Goal: Information Seeking & Learning: Learn about a topic

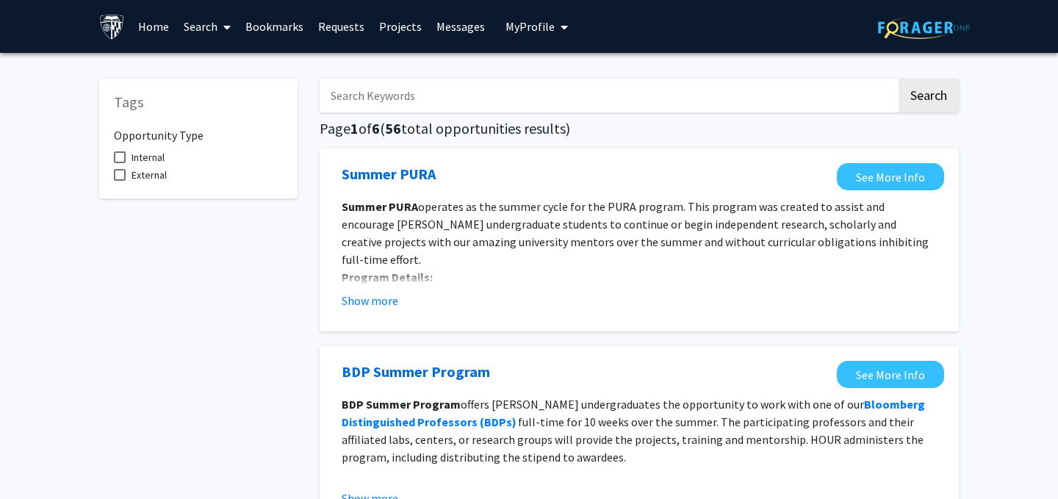
click at [168, 134] on h6 "Opportunity Type" at bounding box center [198, 130] width 169 height 26
click at [870, 104] on input "Search Keywords" at bounding box center [608, 96] width 577 height 34
click at [908, 104] on button "Search" at bounding box center [929, 96] width 60 height 34
click at [836, 110] on input "Search Keywords" at bounding box center [608, 96] width 577 height 34
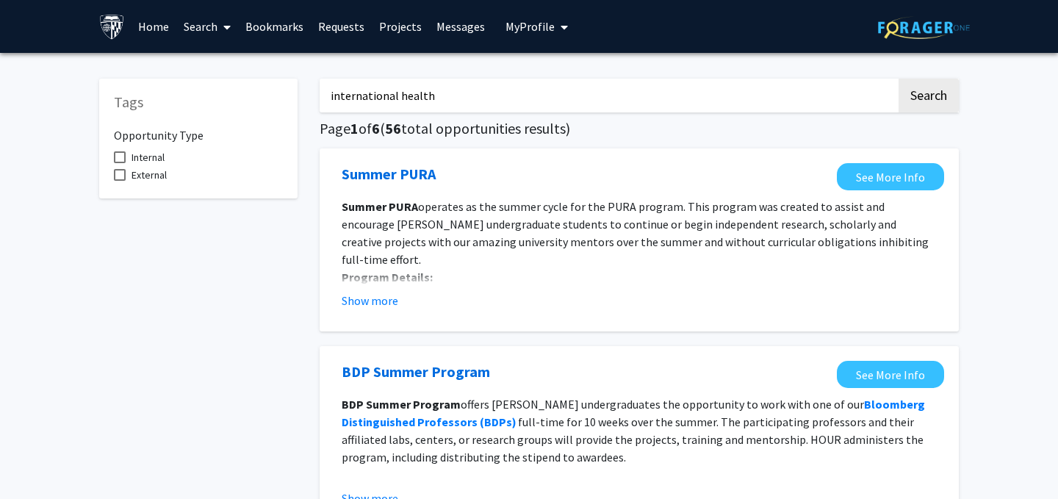
type input "international health"
click at [899, 79] on button "Search" at bounding box center [929, 96] width 60 height 34
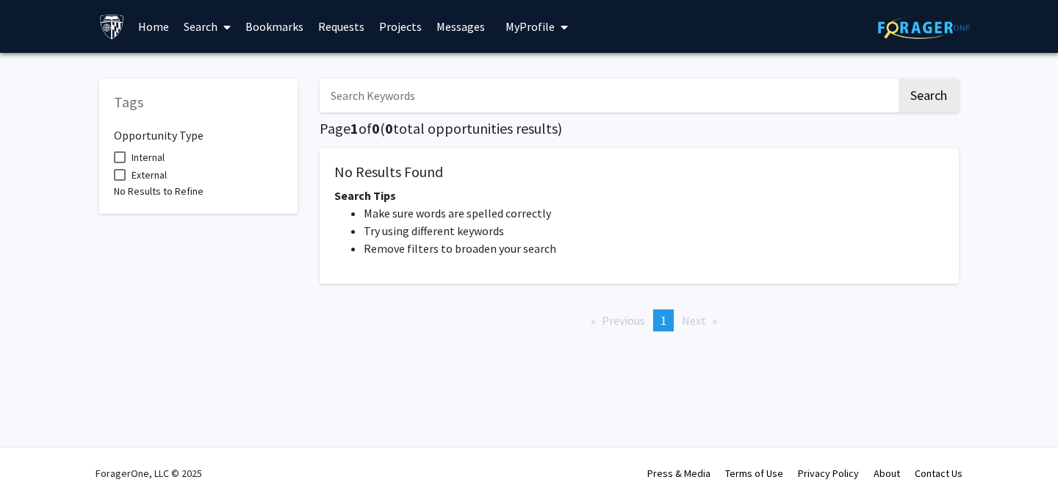
click at [899, 79] on button "Search" at bounding box center [929, 96] width 60 height 34
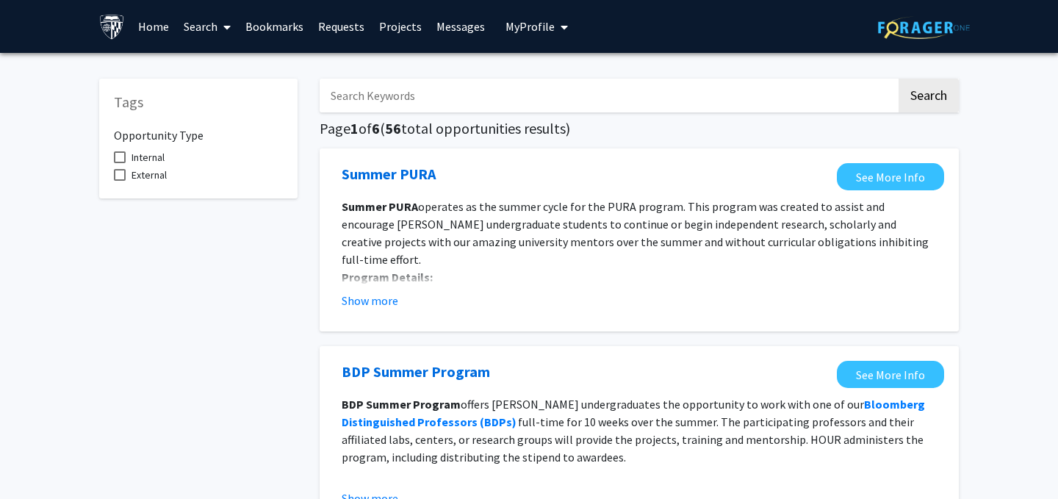
click at [228, 21] on icon at bounding box center [226, 27] width 7 height 12
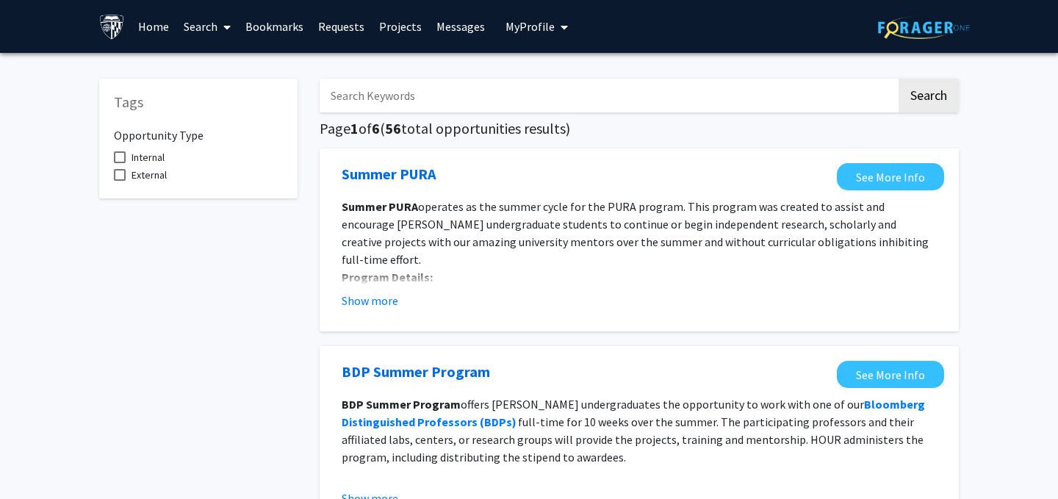
click at [405, 22] on link "Projects" at bounding box center [400, 26] width 57 height 51
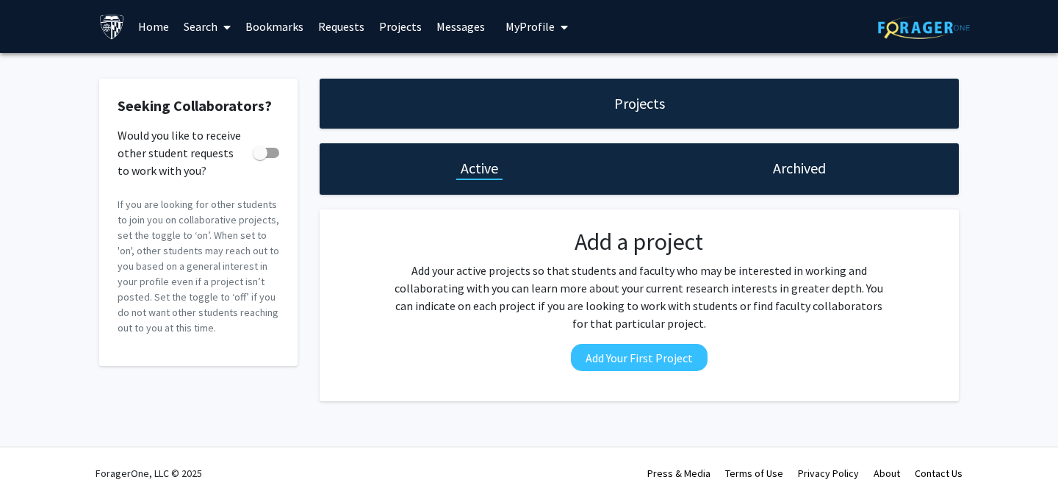
click at [376, 321] on div "Add a project Add your active projects so that students and faculty who may be …" at bounding box center [639, 305] width 625 height 155
click at [199, 29] on link "Search" at bounding box center [207, 26] width 62 height 51
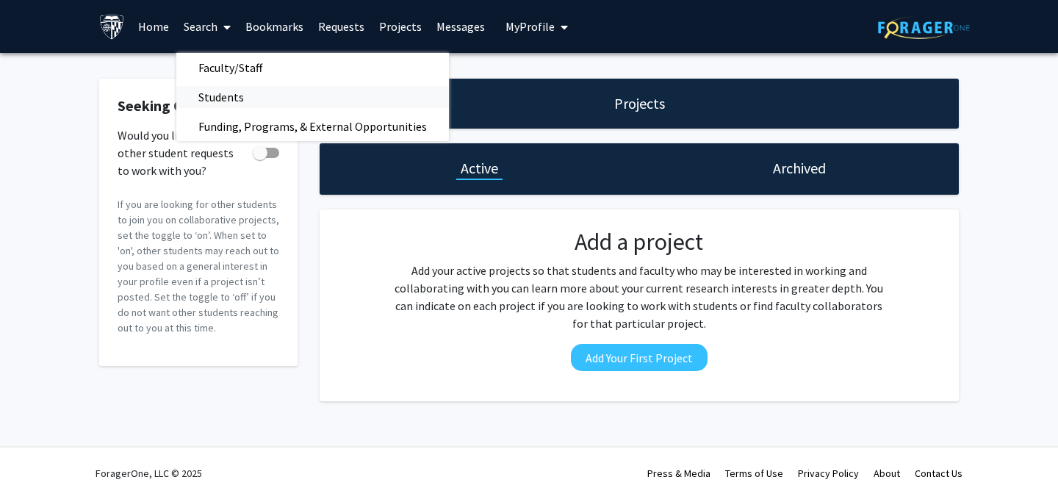
click at [237, 97] on span "Students" at bounding box center [221, 96] width 90 height 29
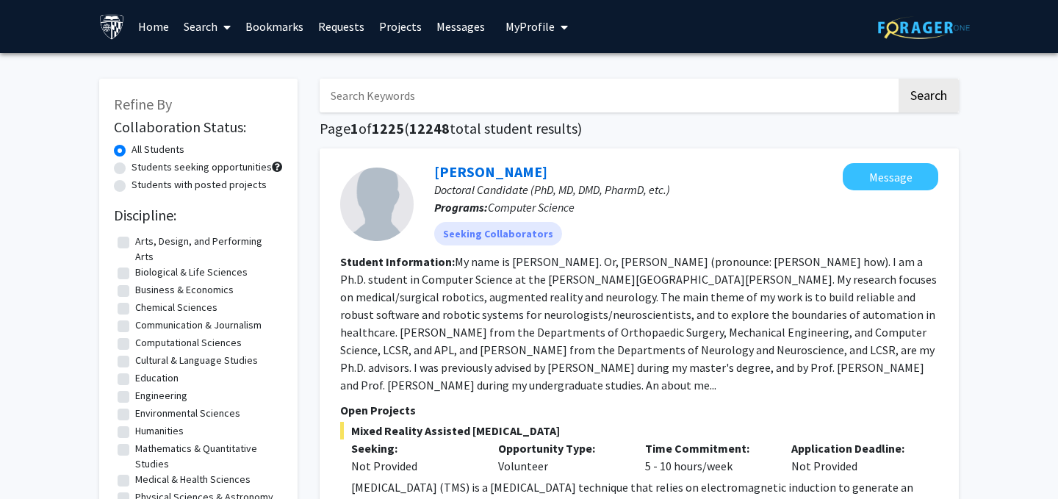
click at [165, 173] on label "Students seeking opportunities" at bounding box center [202, 166] width 140 height 15
click at [141, 169] on input "Students seeking opportunities" at bounding box center [137, 164] width 10 height 10
radio input "true"
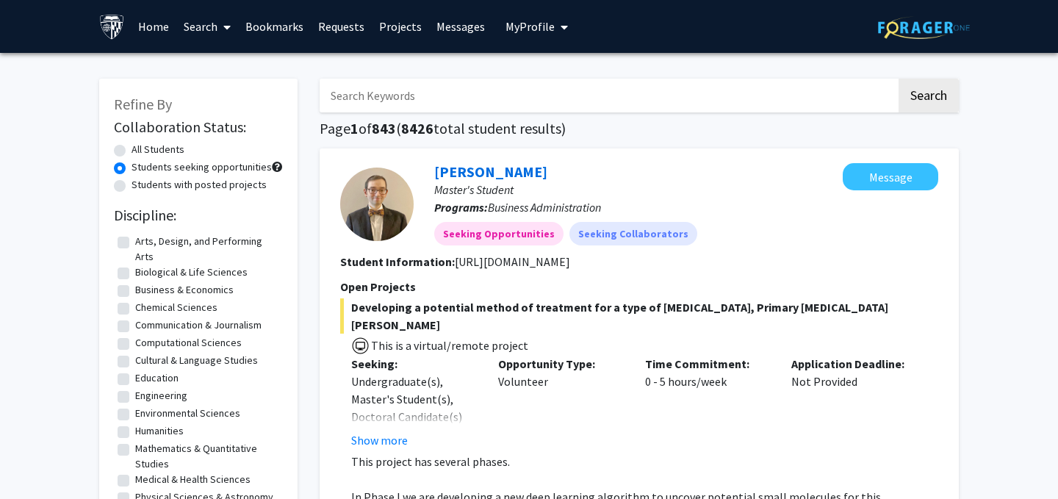
click at [229, 26] on icon at bounding box center [226, 27] width 7 height 12
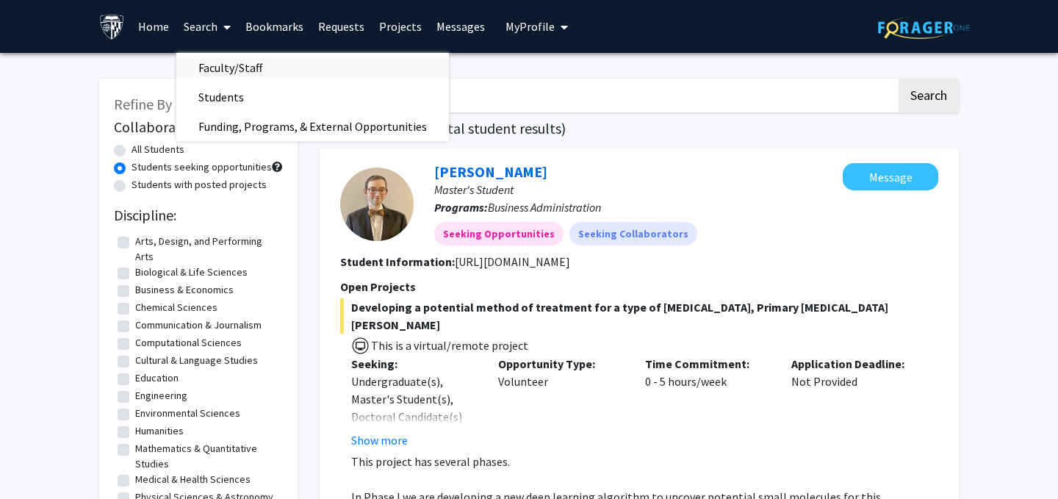
click at [229, 68] on span "Faculty/Staff" at bounding box center [230, 67] width 108 height 29
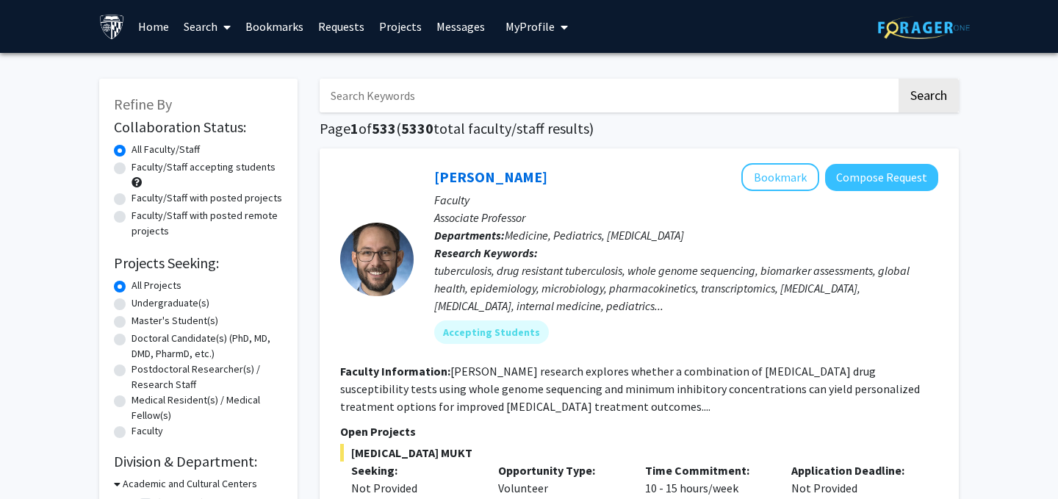
scroll to position [37, 0]
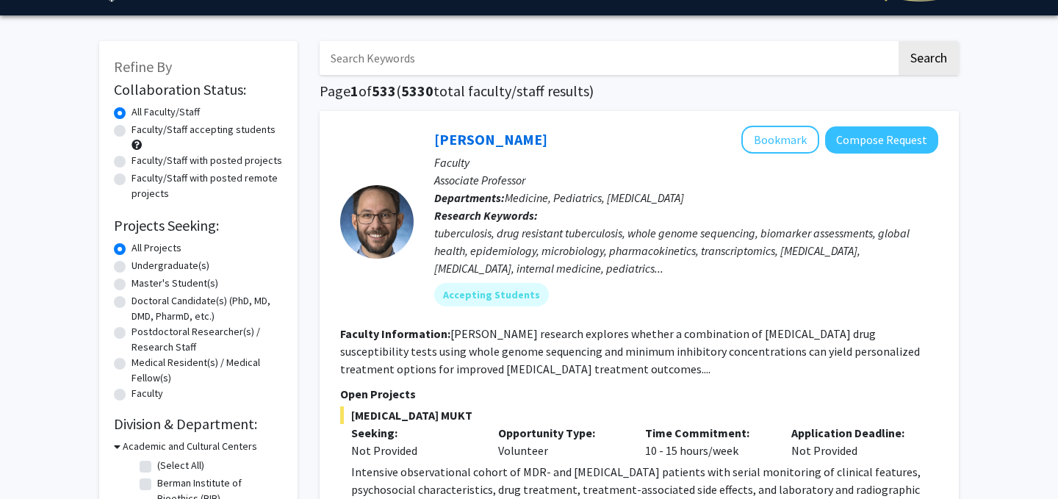
click at [176, 162] on label "Faculty/Staff with posted projects" at bounding box center [207, 160] width 151 height 15
click at [141, 162] on input "Faculty/Staff with posted projects" at bounding box center [137, 158] width 10 height 10
radio input "true"
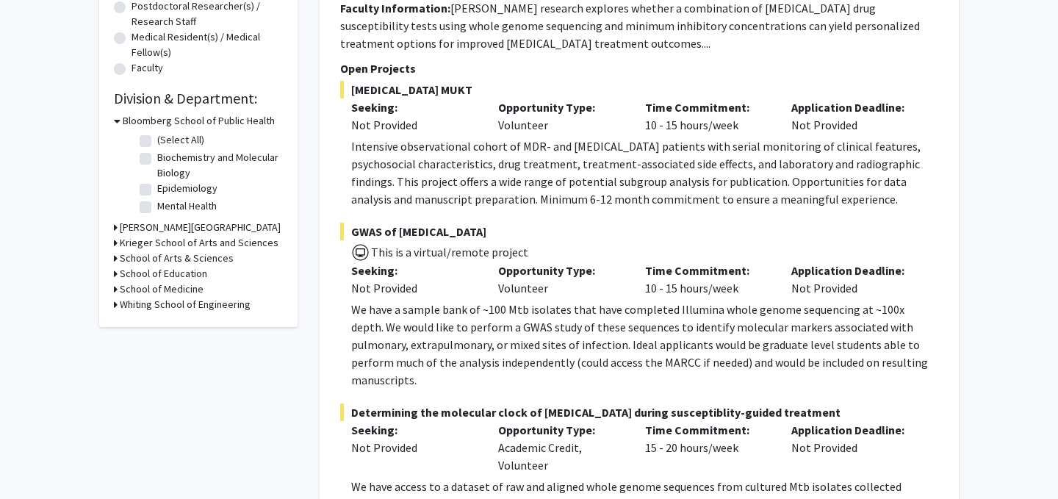
scroll to position [359, 0]
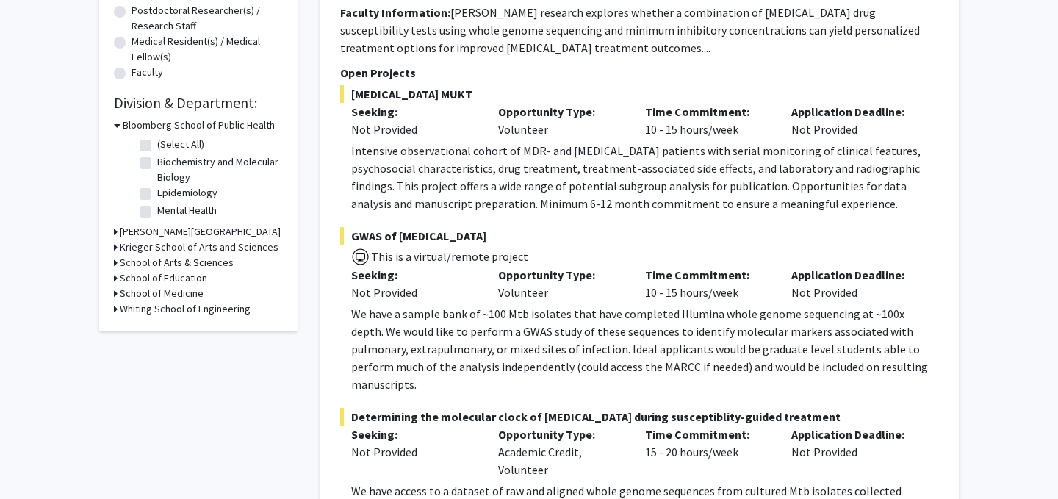
click at [159, 124] on h3 "Bloomberg School of Public Health" at bounding box center [199, 125] width 152 height 15
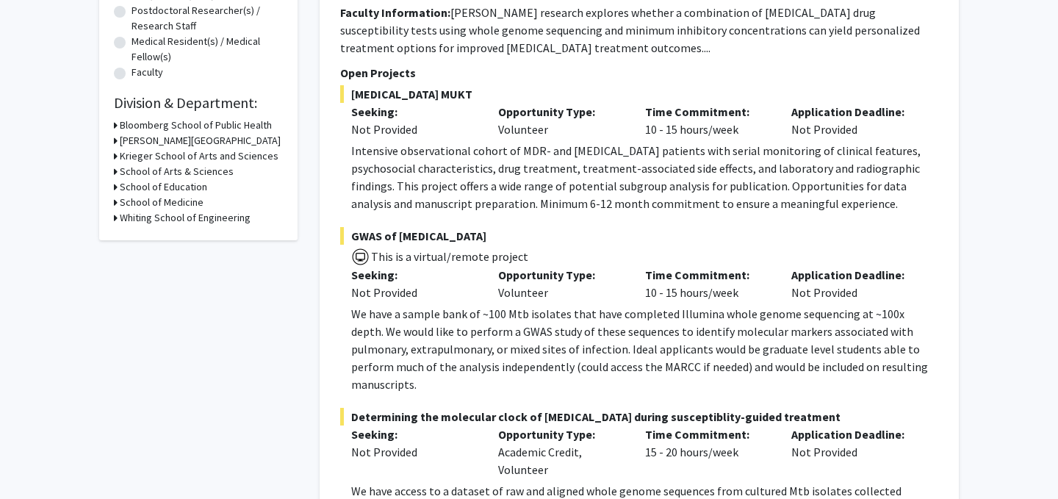
click at [159, 124] on h3 "Bloomberg School of Public Health" at bounding box center [196, 125] width 152 height 15
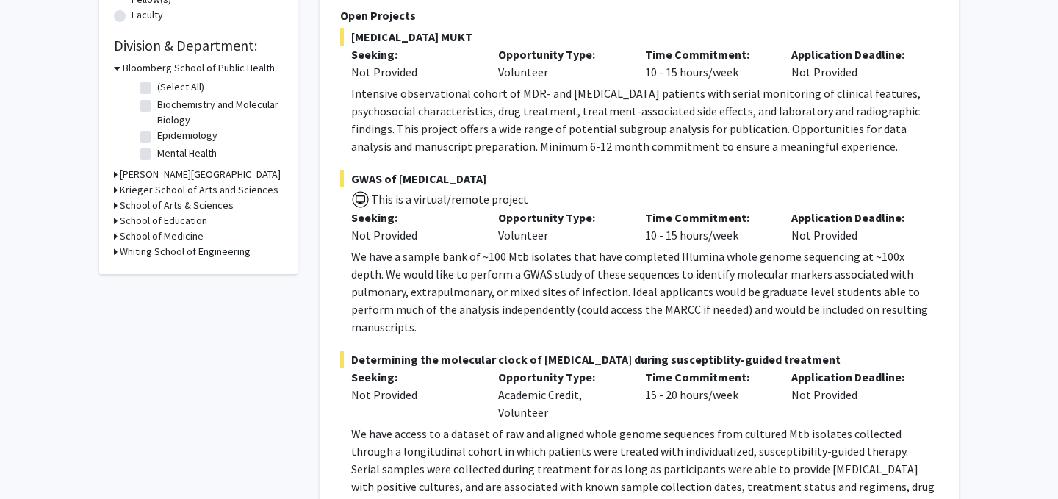
click at [148, 240] on h3 "School of Medicine" at bounding box center [162, 236] width 84 height 15
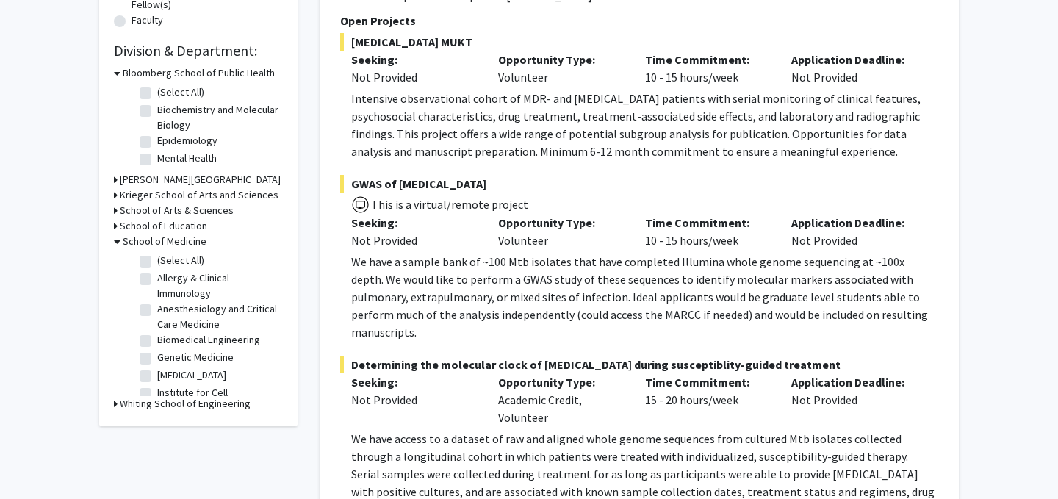
scroll to position [409, 0]
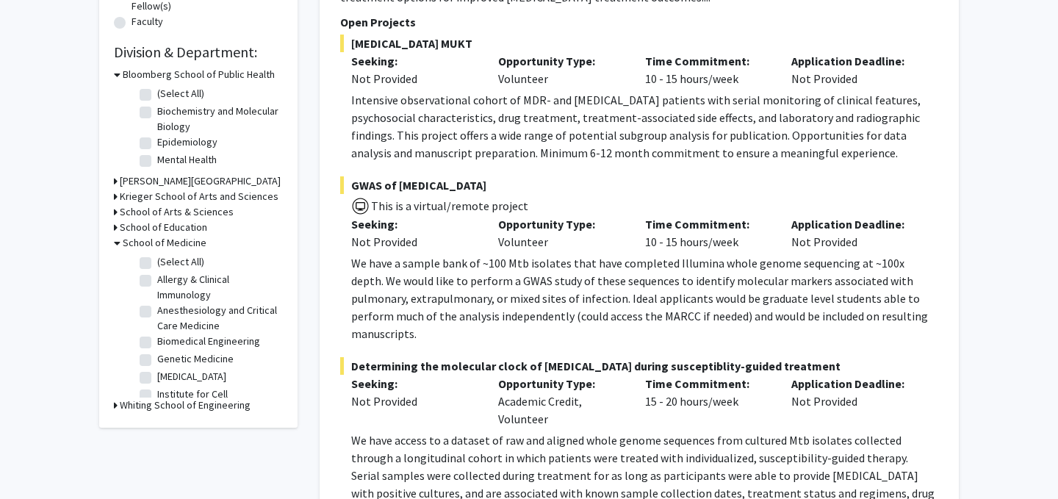
click at [171, 146] on label "Epidemiology" at bounding box center [187, 141] width 60 height 15
click at [167, 144] on input "Epidemiology" at bounding box center [162, 139] width 10 height 10
checkbox input "true"
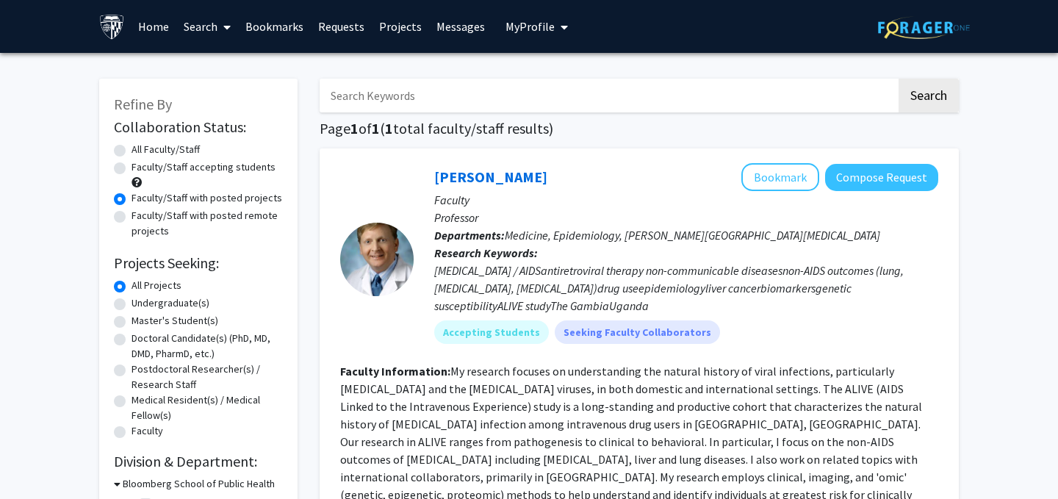
checkbox input "false"
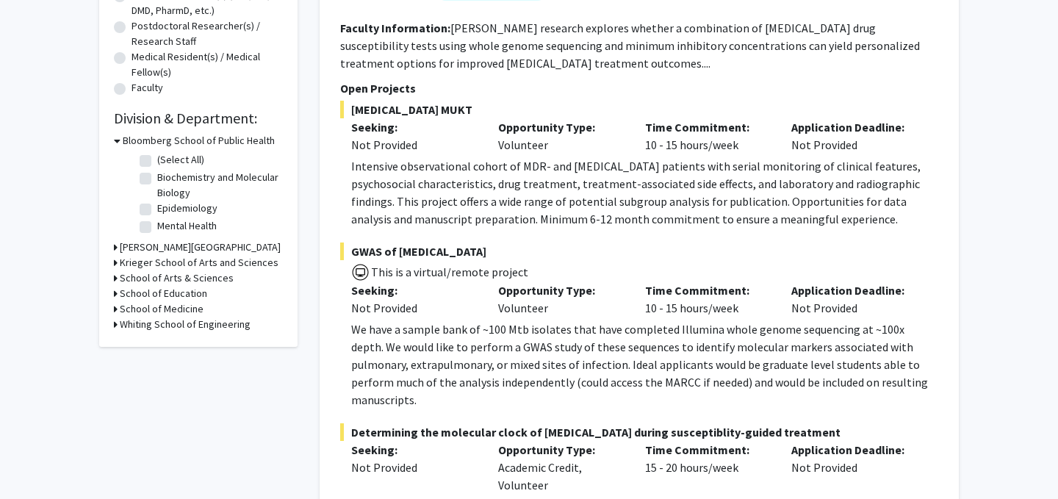
radio input "true"
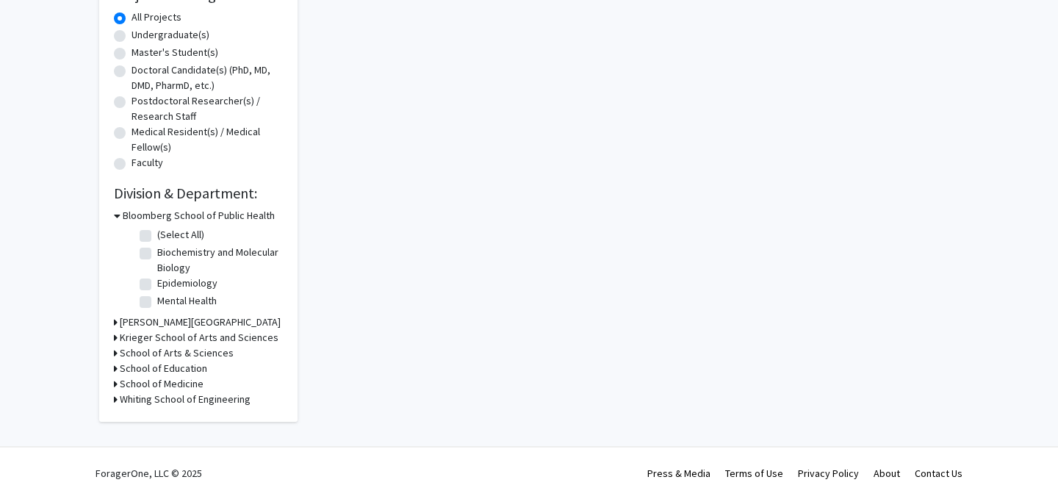
scroll to position [37, 0]
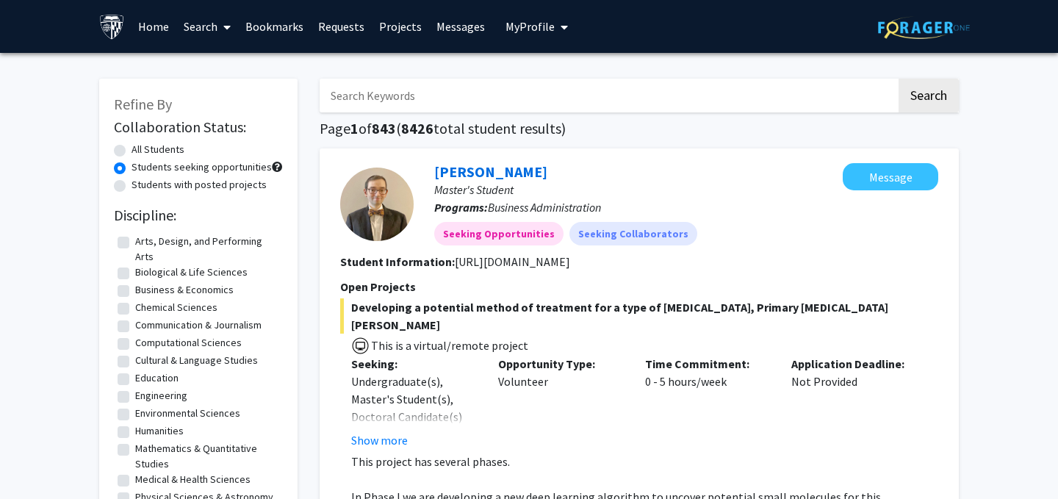
radio input "true"
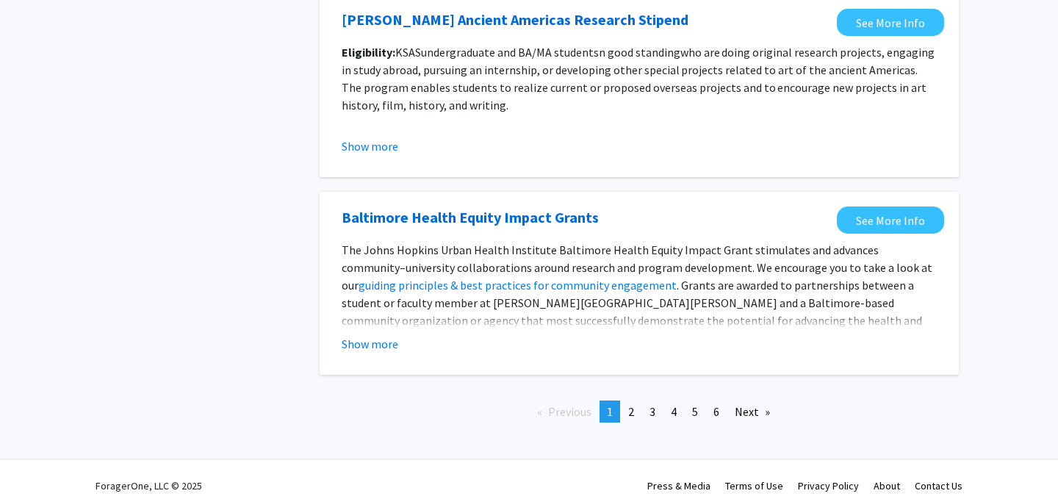
scroll to position [1707, 0]
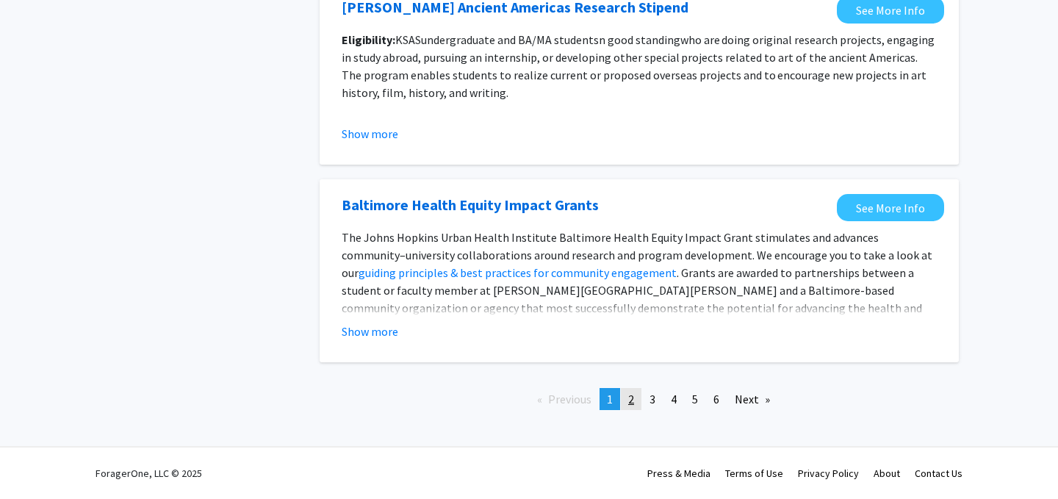
click at [638, 401] on link "page 2" at bounding box center [631, 399] width 21 height 22
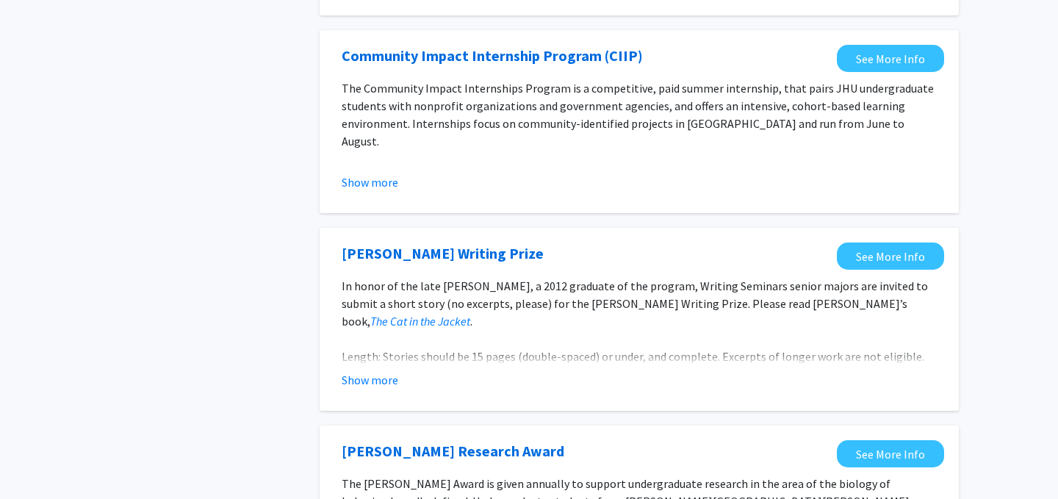
scroll to position [1765, 0]
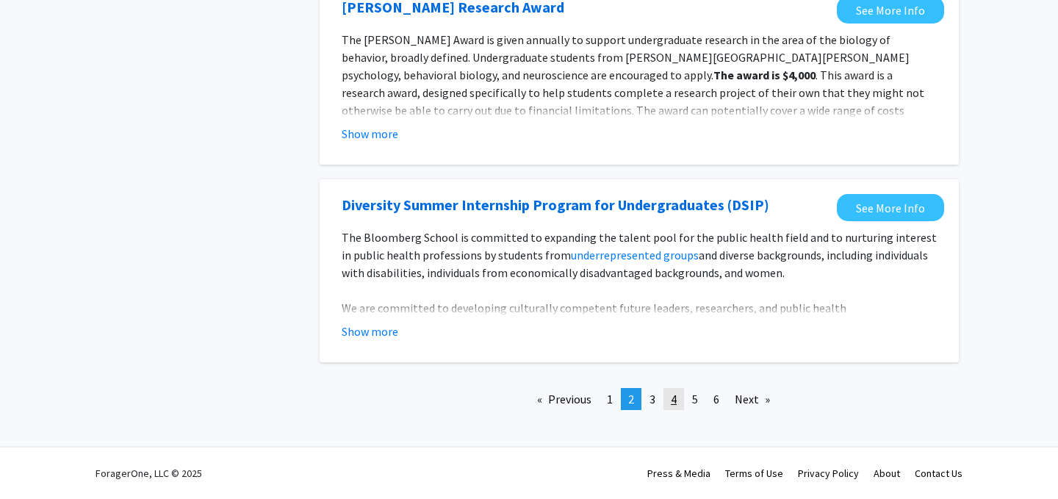
click at [668, 401] on link "page 4" at bounding box center [674, 399] width 21 height 22
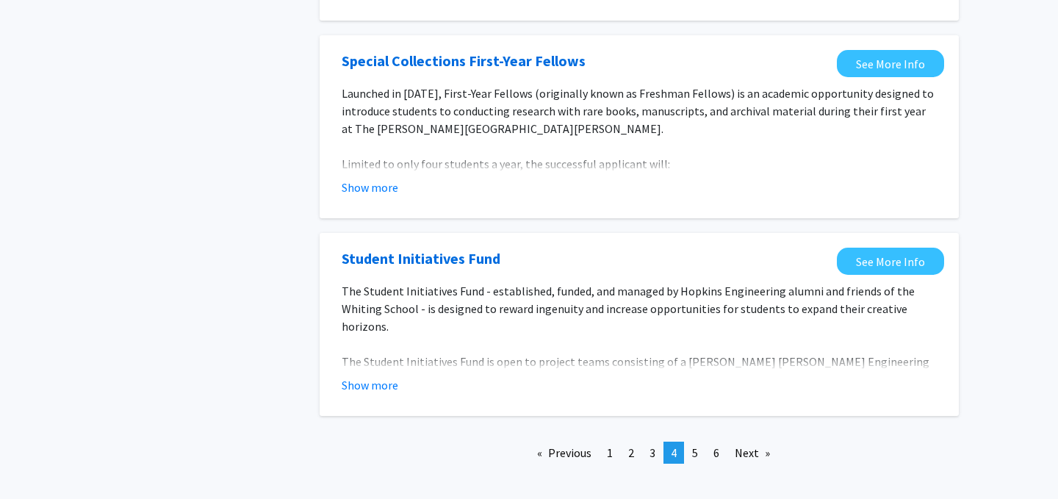
scroll to position [1725, 0]
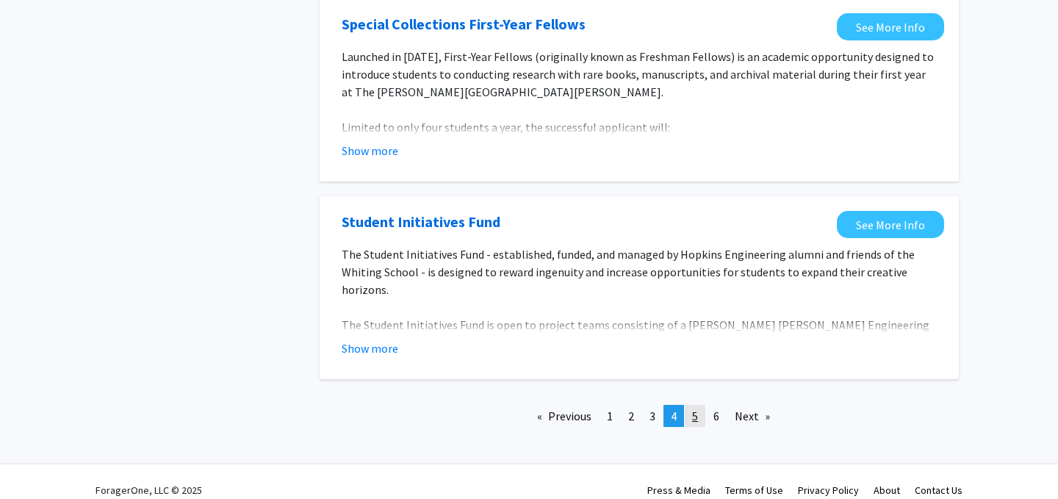
click at [694, 409] on span "5" at bounding box center [695, 416] width 6 height 15
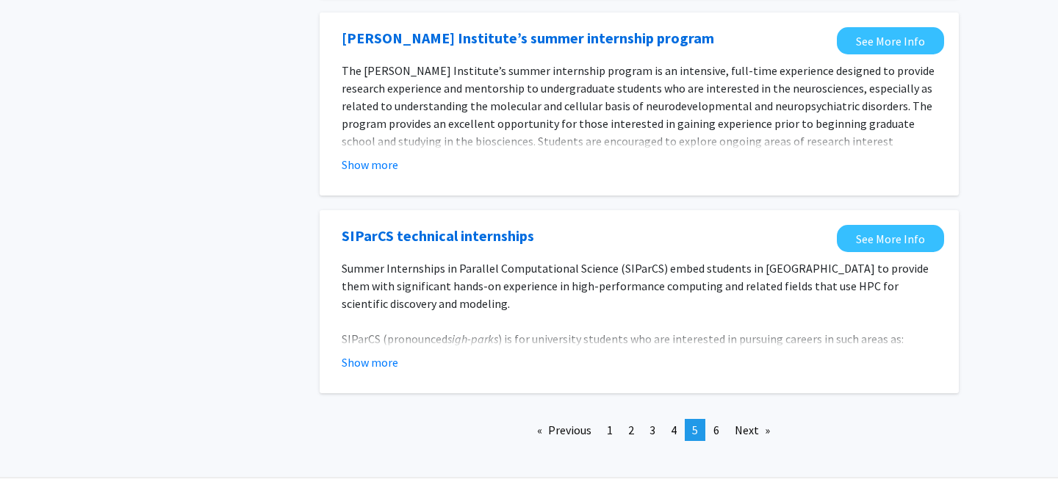
scroll to position [1707, 0]
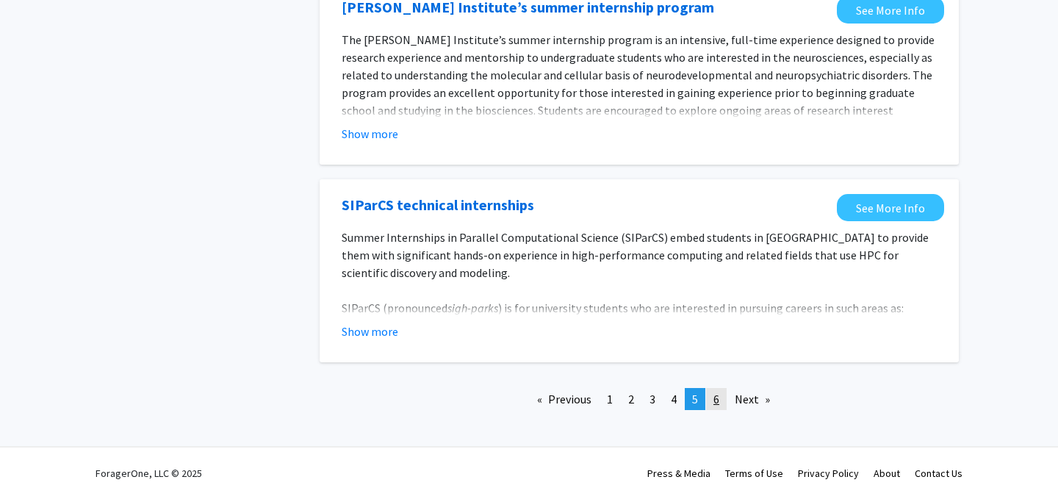
click at [717, 397] on span "6" at bounding box center [717, 399] width 6 height 15
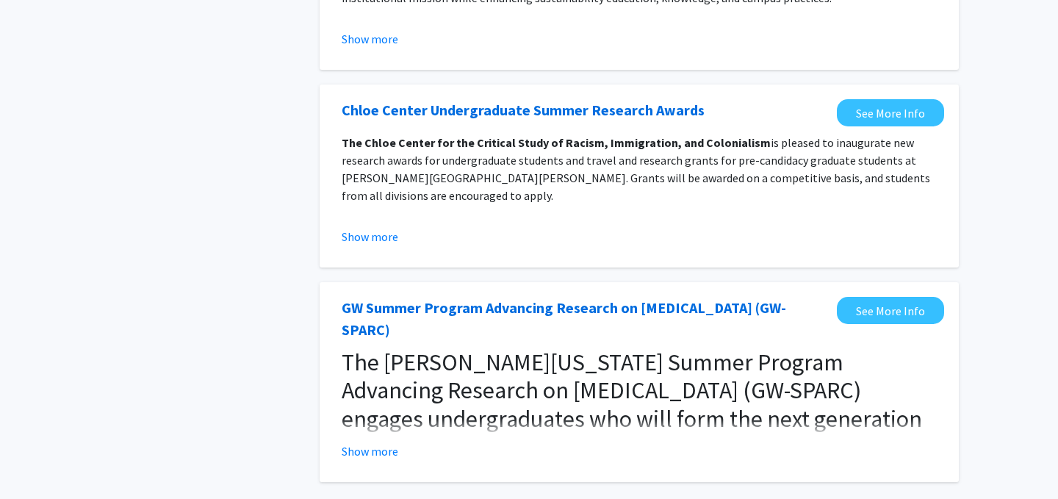
scroll to position [958, 0]
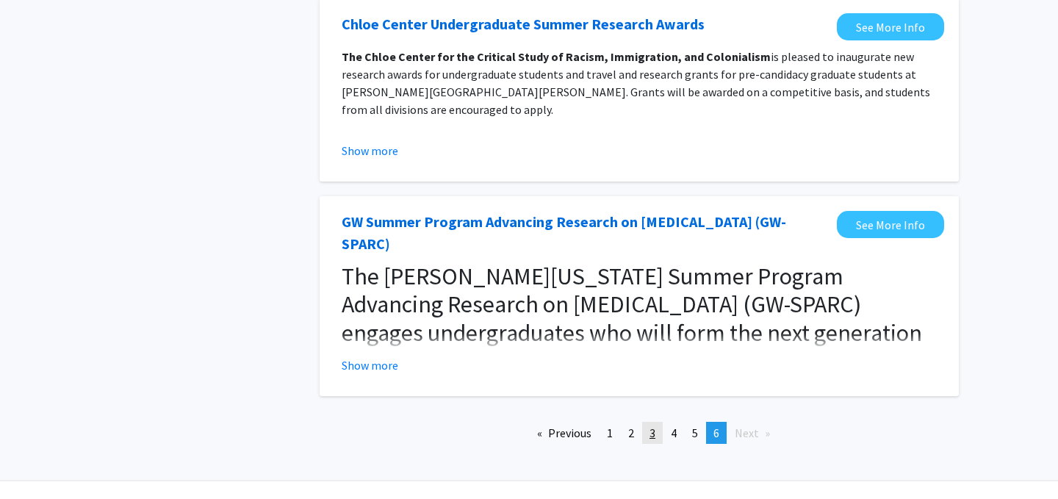
click at [656, 426] on span "3" at bounding box center [653, 433] width 6 height 15
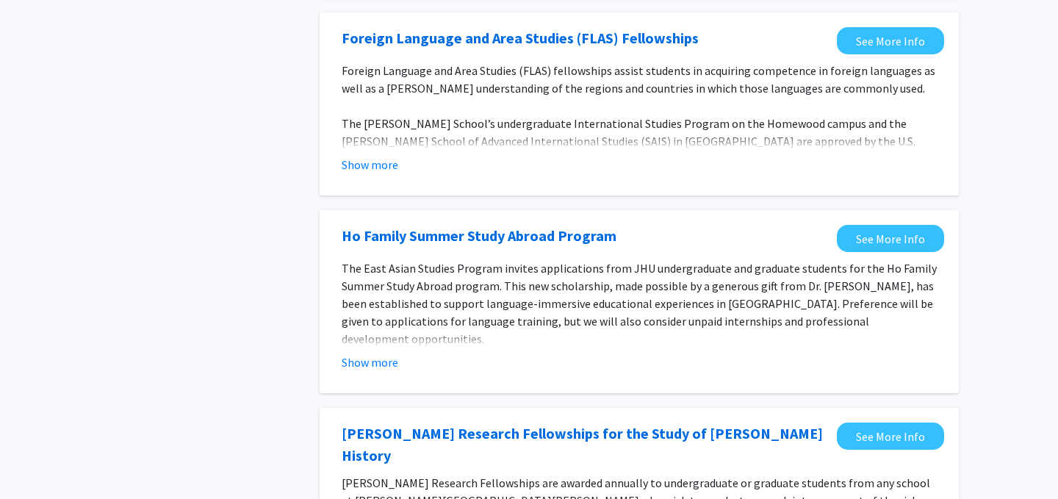
scroll to position [669, 0]
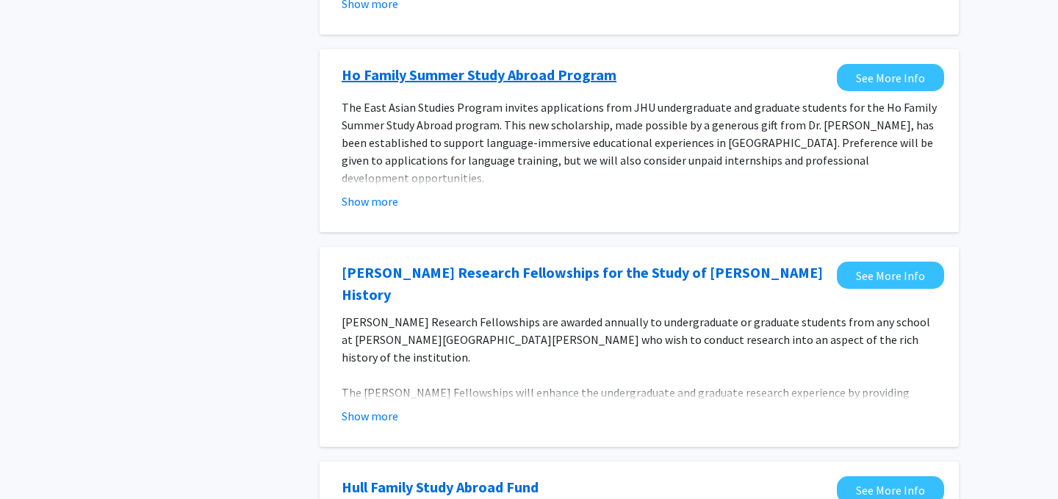
click at [551, 68] on link "Ho Family Summer Study Abroad Program" at bounding box center [479, 75] width 275 height 22
click at [138, 74] on div "Tags Opportunity Type Internal External" at bounding box center [198, 445] width 220 height 2100
